Goal: Find specific page/section: Find specific page/section

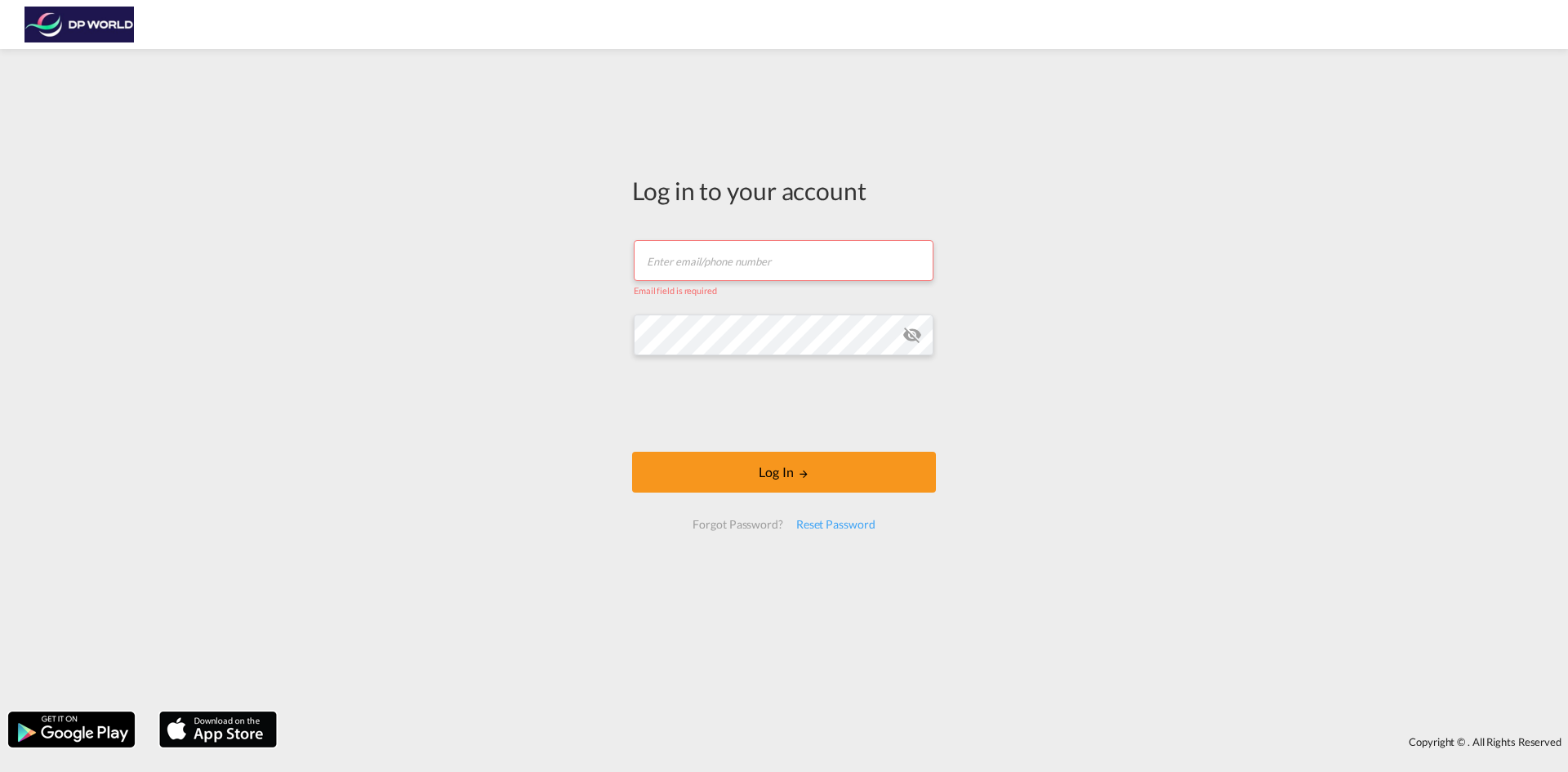
click at [751, 258] on input "text" at bounding box center [784, 260] width 300 height 41
type input "[PERSON_NAME][EMAIL_ADDRESS][DOMAIN_NAME]"
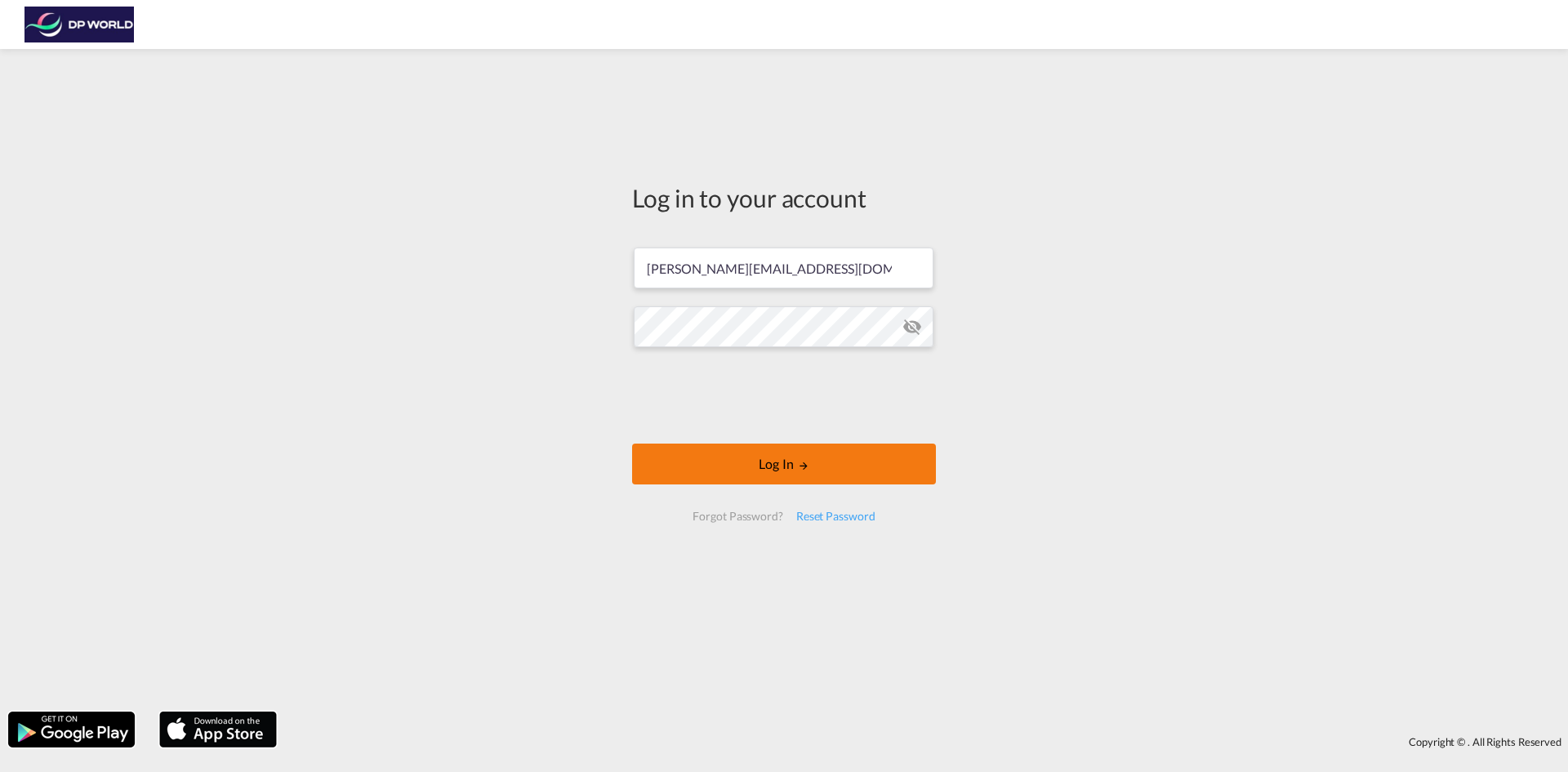
click at [751, 457] on button "Log In" at bounding box center [784, 464] width 304 height 41
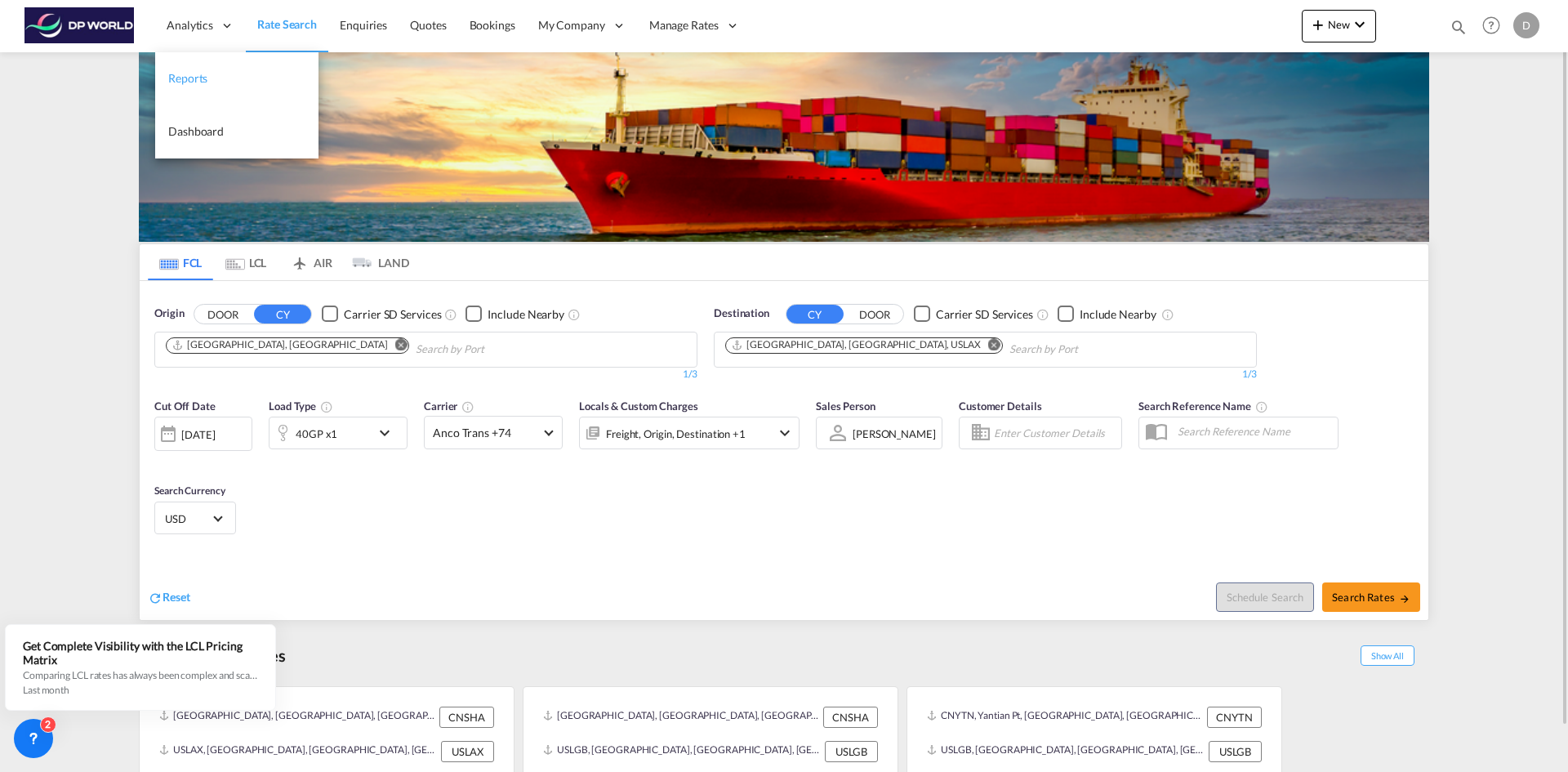
click at [197, 79] on span "Reports" at bounding box center [188, 78] width 39 height 14
